Goal: Transaction & Acquisition: Subscribe to service/newsletter

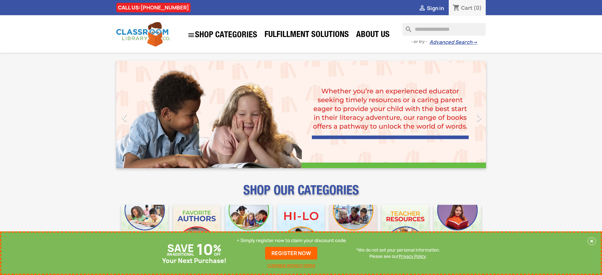
click at [292, 241] on p "+ Simply register now to claim your discount code" at bounding box center [291, 241] width 109 height 6
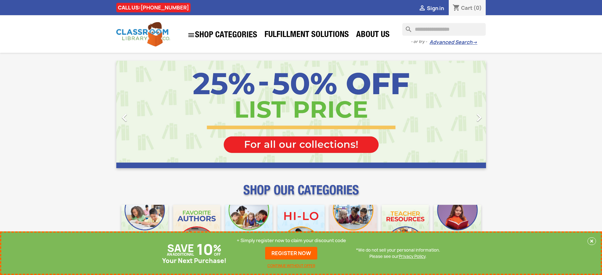
click at [292, 244] on p "+ Simply register now to claim your discount code" at bounding box center [291, 241] width 109 height 6
click at [292, 241] on p "+ Simply register now to claim your discount code" at bounding box center [291, 241] width 109 height 6
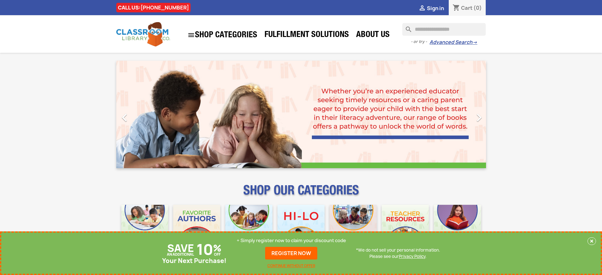
click at [292, 241] on p "+ Simply register now to claim your discount code" at bounding box center [291, 241] width 109 height 6
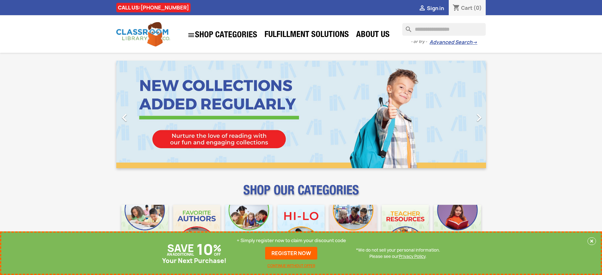
click at [292, 241] on p "+ Simply register now to claim your discount code" at bounding box center [291, 241] width 109 height 6
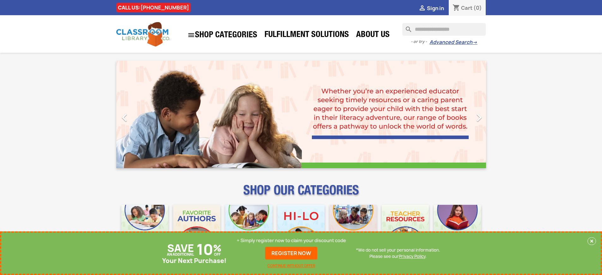
click at [292, 241] on p "+ Simply register now to claim your discount code" at bounding box center [291, 241] width 109 height 6
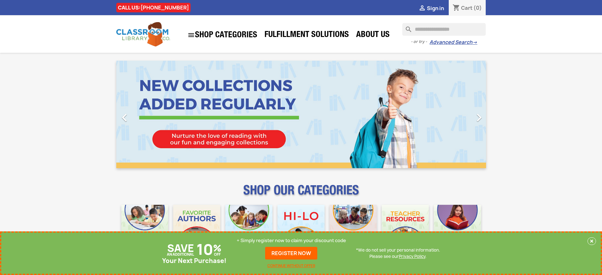
click at [292, 241] on p "+ Simply register now to claim your discount code" at bounding box center [291, 241] width 109 height 6
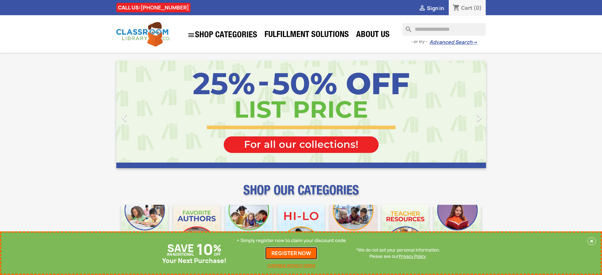
click at [292, 253] on link "REGISTER NOW" at bounding box center [291, 253] width 52 height 13
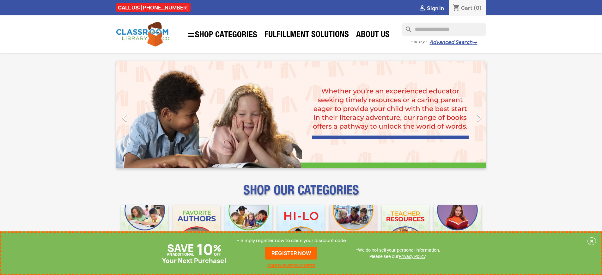
click at [292, 241] on p "+ Simply register now to claim your discount code" at bounding box center [291, 241] width 109 height 6
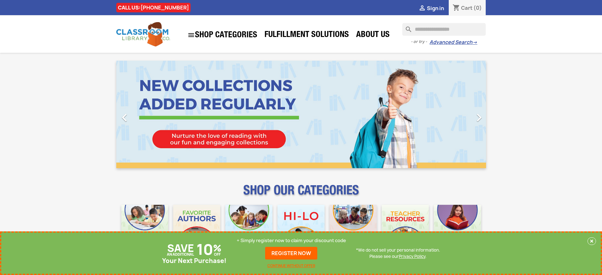
click at [292, 241] on p "+ Simply register now to claim your discount code" at bounding box center [291, 241] width 109 height 6
click at [292, 253] on link "REGISTER NOW" at bounding box center [291, 253] width 52 height 13
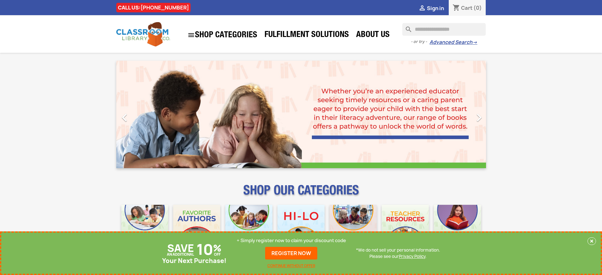
click at [292, 241] on p "+ Simply register now to claim your discount code" at bounding box center [291, 241] width 109 height 6
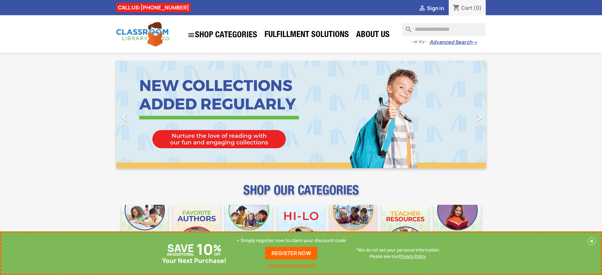
click at [292, 241] on p "+ Simply register now to claim your discount code" at bounding box center [291, 241] width 109 height 6
click at [292, 253] on link "REGISTER NOW" at bounding box center [291, 253] width 52 height 13
